Goal: Information Seeking & Learning: Understand process/instructions

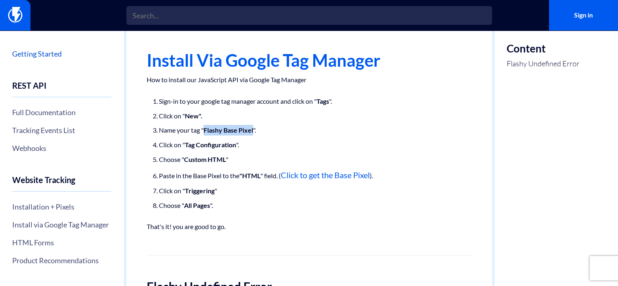
click at [50, 57] on link "Getting Started" at bounding box center [61, 54] width 99 height 14
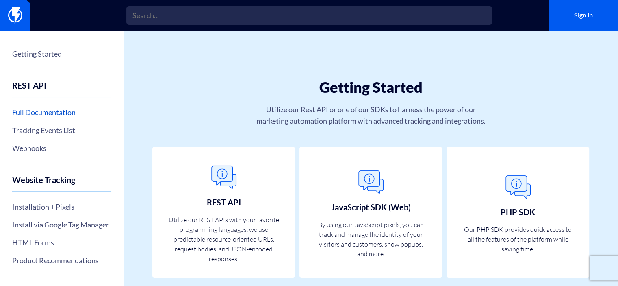
click at [40, 115] on link "Full Documentation" at bounding box center [61, 112] width 99 height 14
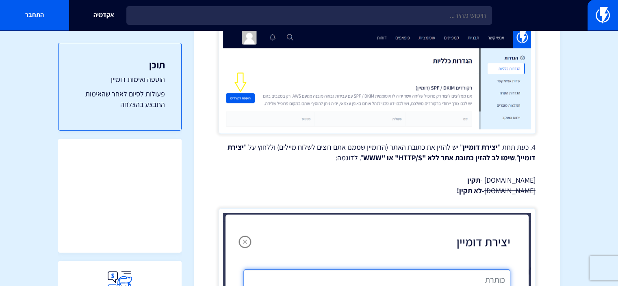
scroll to position [528, 0]
